Goal: Task Accomplishment & Management: Manage account settings

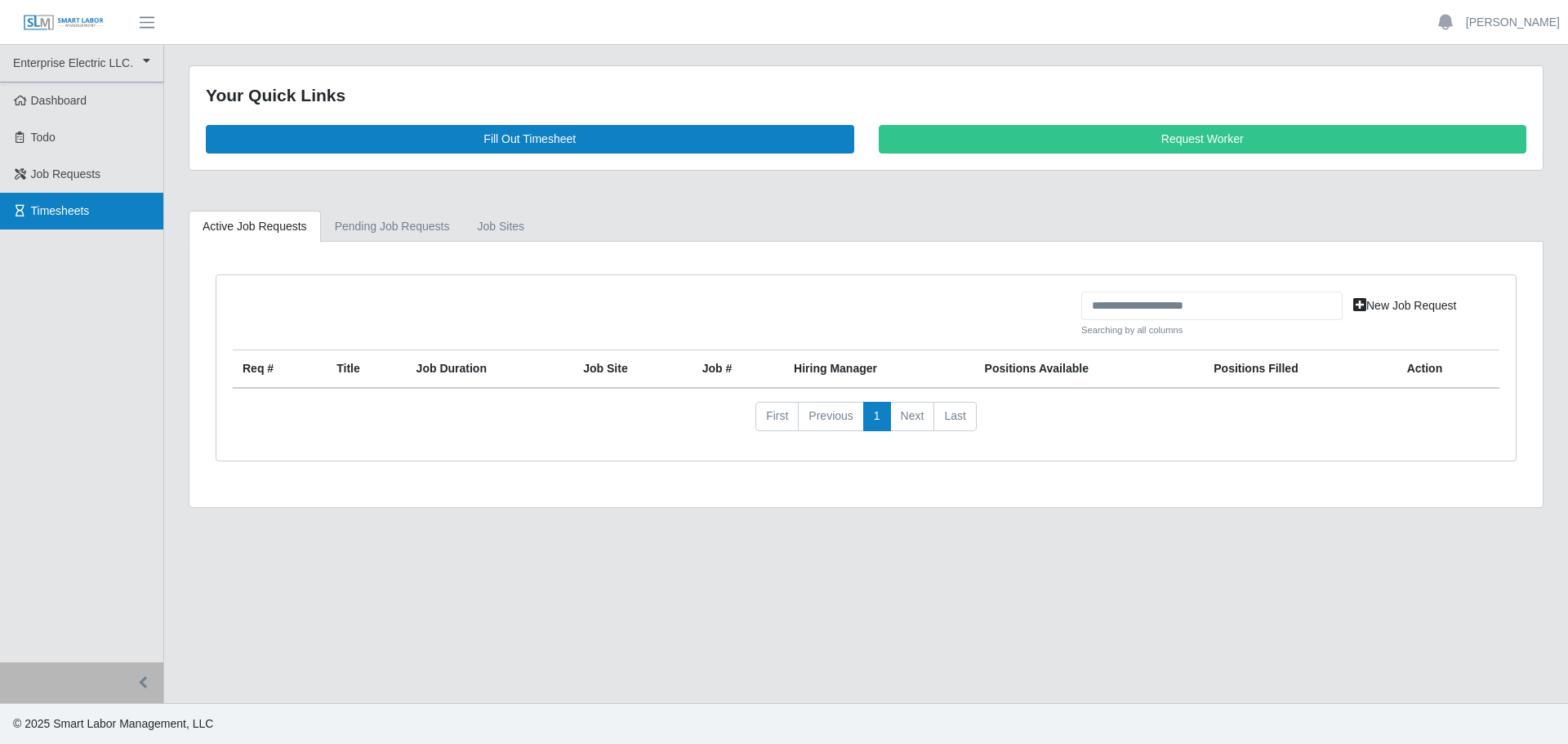
click at [47, 207] on span "Timesheets" at bounding box center [60, 210] width 59 height 13
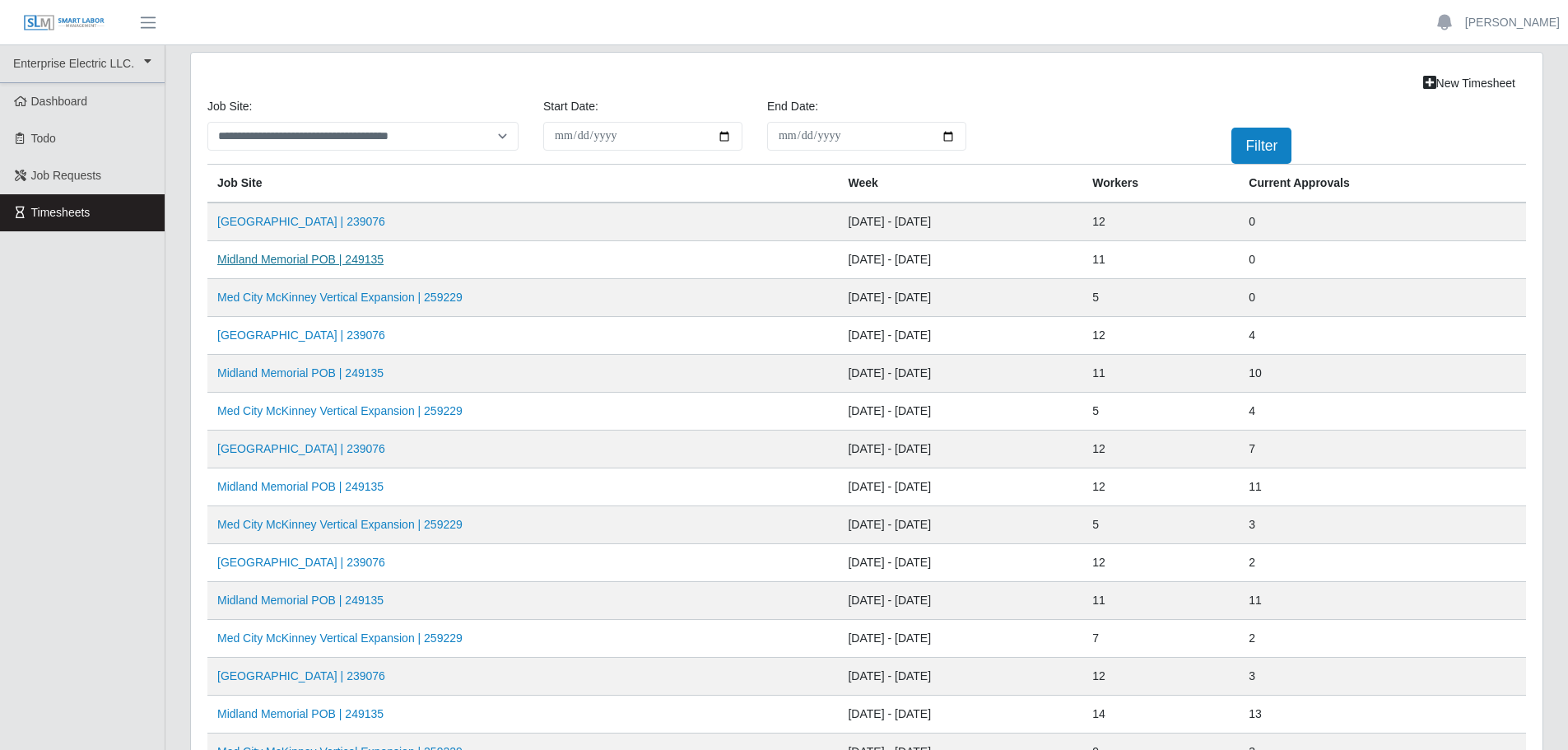
click at [284, 264] on link "Midland Memorial POB | 249135" at bounding box center [301, 259] width 166 height 13
click at [1508, 26] on link "[PERSON_NAME]" at bounding box center [1512, 23] width 94 height 17
click at [1482, 116] on link "Logout" at bounding box center [1493, 114] width 148 height 35
